Goal: Task Accomplishment & Management: Manage account settings

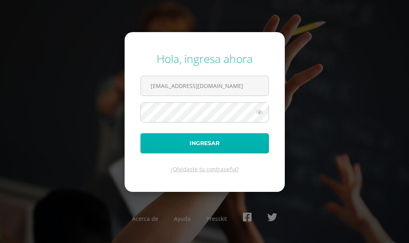
click at [197, 137] on button "Ingresar" at bounding box center [205, 143] width 129 height 20
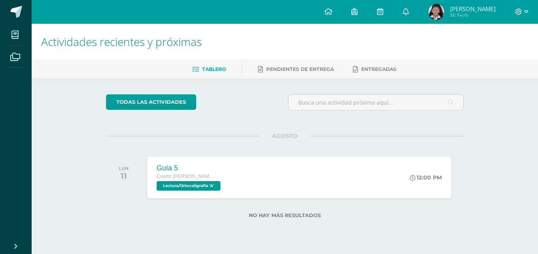
click at [409, 10] on img at bounding box center [437, 12] width 16 height 16
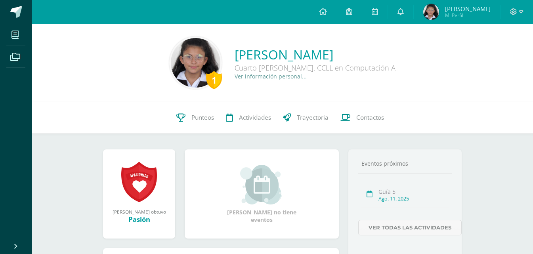
click at [171, 66] on img at bounding box center [195, 62] width 49 height 49
click at [177, 70] on img at bounding box center [195, 62] width 49 height 49
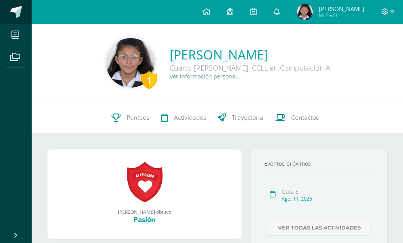
click at [17, 16] on span at bounding box center [16, 12] width 12 height 12
